Goal: Navigation & Orientation: Find specific page/section

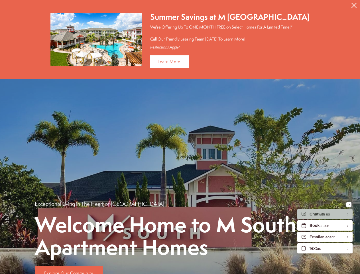
click at [354, 5] on icon "Close Alert" at bounding box center [354, 5] width 5 height 5
